Goal: Task Accomplishment & Management: Use online tool/utility

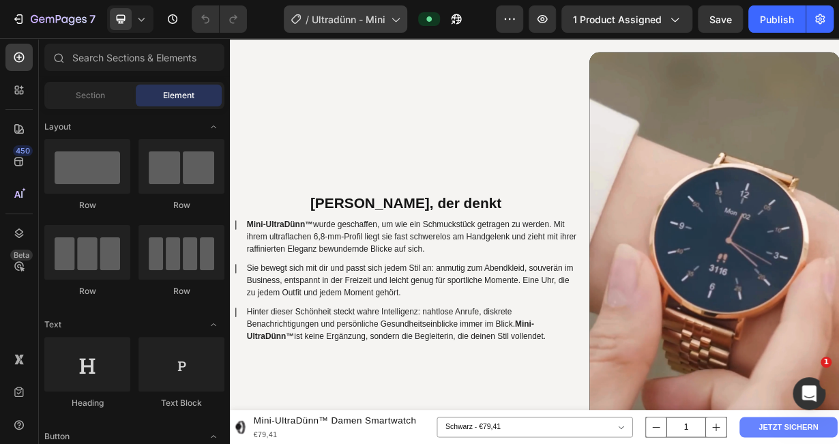
scroll to position [750, 0]
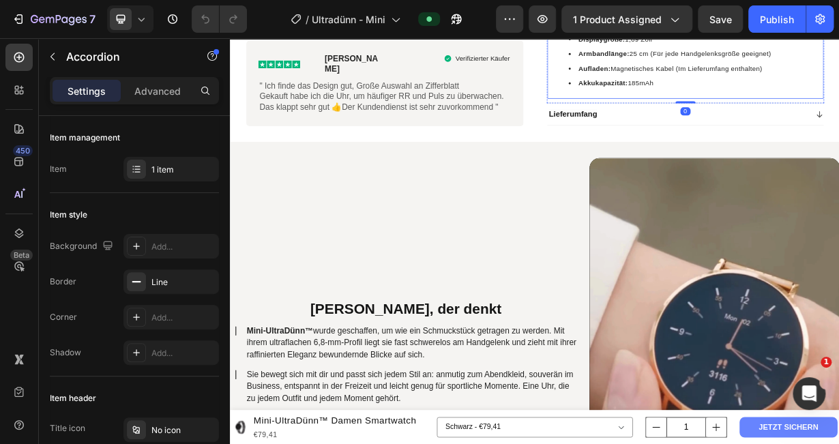
click at [780, 44] on span "Displaygröße: 1,69 Zoll" at bounding box center [746, 39] width 99 height 10
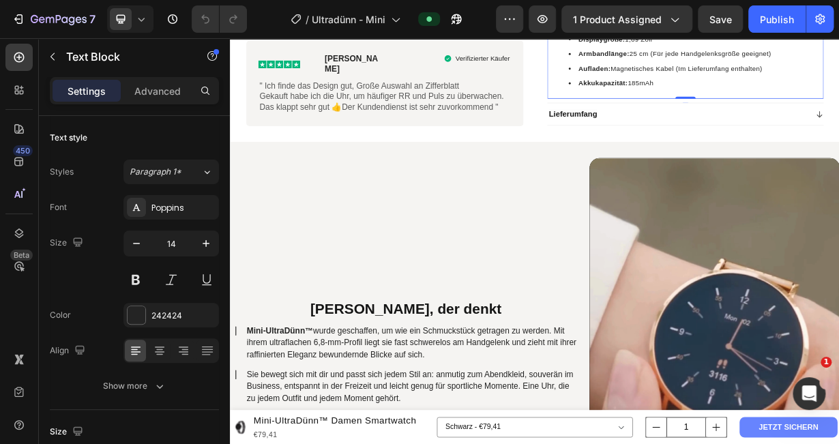
click at [778, 44] on span "Displaygröße: 1,69 Zoll" at bounding box center [746, 39] width 99 height 10
click at [776, 104] on span "Akkukapazität: 185mAh" at bounding box center [747, 98] width 101 height 10
click at [145, 18] on icon at bounding box center [141, 19] width 14 height 14
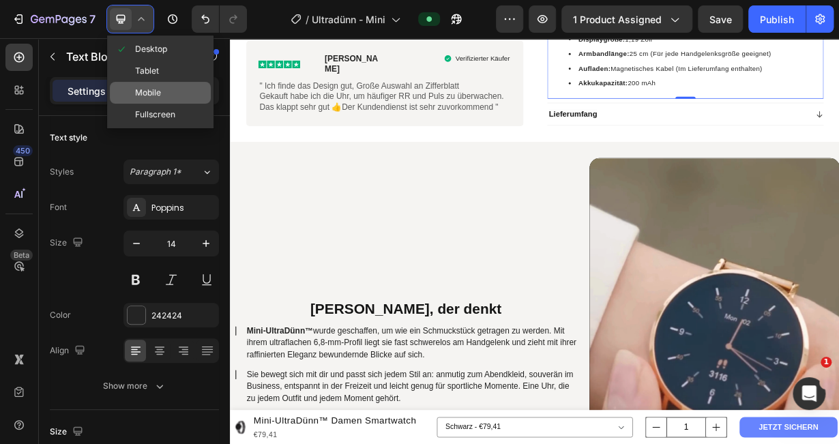
click at [156, 92] on span "Mobile" at bounding box center [148, 93] width 26 height 14
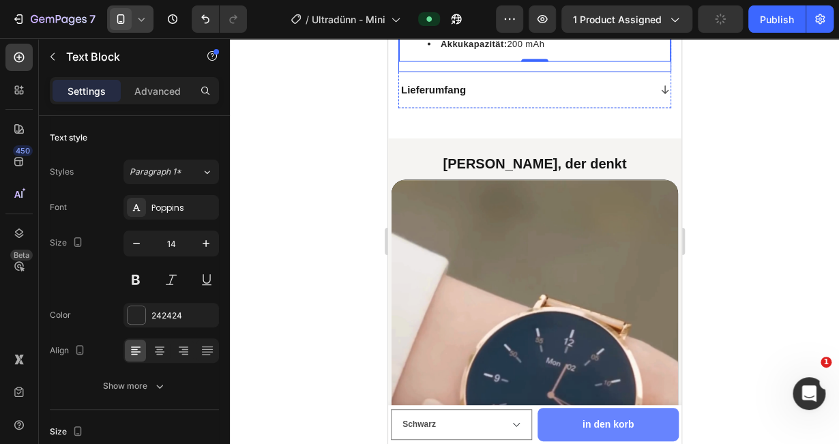
scroll to position [1157, 0]
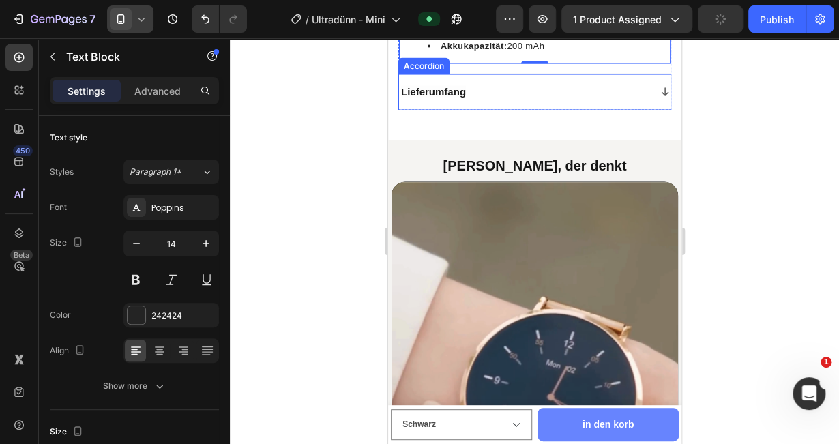
click at [499, 100] on div "Lieferumfang" at bounding box center [523, 92] width 250 height 16
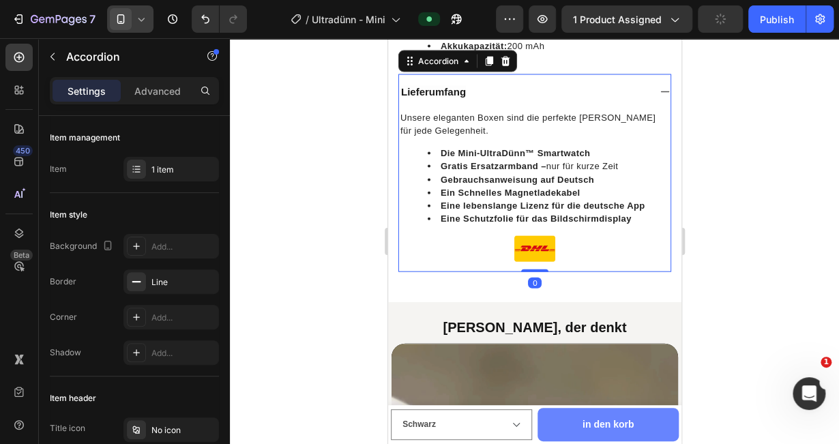
scroll to position [1296, 0]
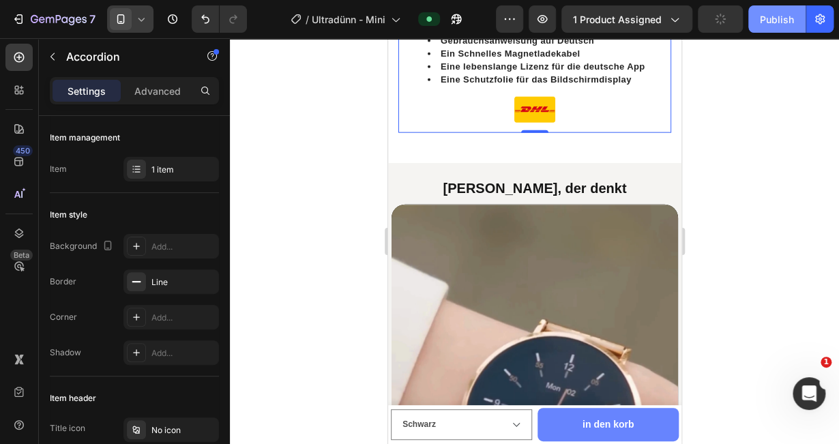
click at [773, 21] on div "Publish" at bounding box center [777, 19] width 34 height 14
